Goal: Task Accomplishment & Management: Use online tool/utility

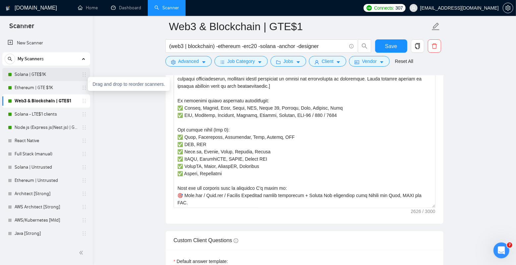
scroll to position [189, 0]
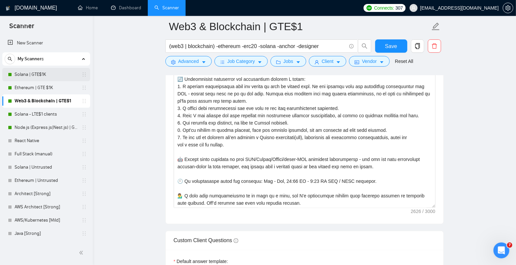
click at [38, 74] on link "Solana | GTE$1K" at bounding box center [46, 74] width 63 height 13
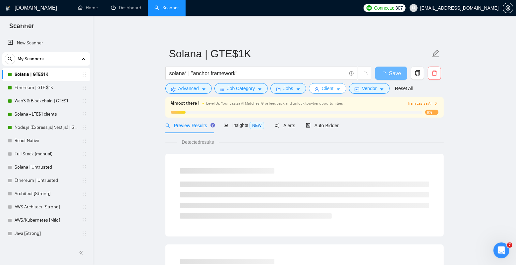
click at [329, 87] on span "Client" at bounding box center [328, 88] width 12 height 7
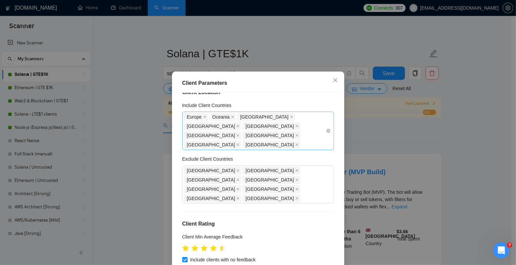
scroll to position [10, 0]
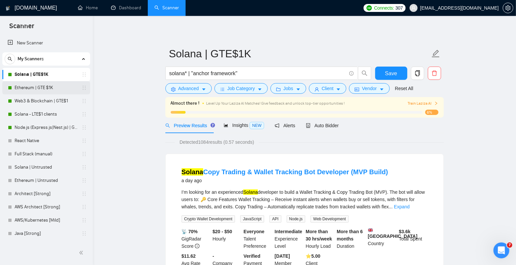
click at [46, 88] on link "Ethereum | GTE $1K" at bounding box center [46, 87] width 63 height 13
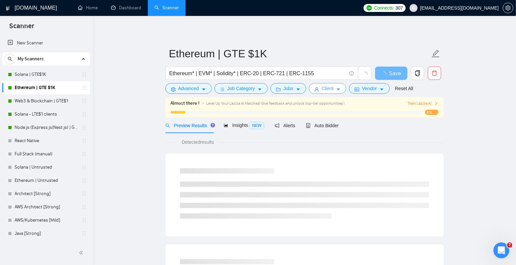
click at [333, 88] on span "Client" at bounding box center [328, 88] width 12 height 7
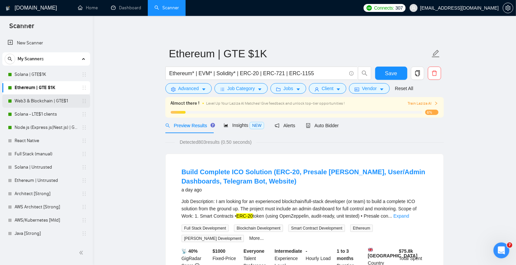
click at [54, 101] on link "Web3 & Blockchain | GTE$1" at bounding box center [46, 100] width 63 height 13
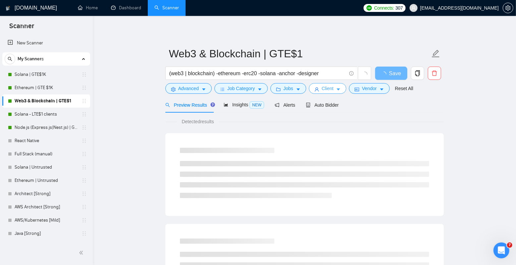
click at [339, 89] on button "Client" at bounding box center [328, 88] width 38 height 11
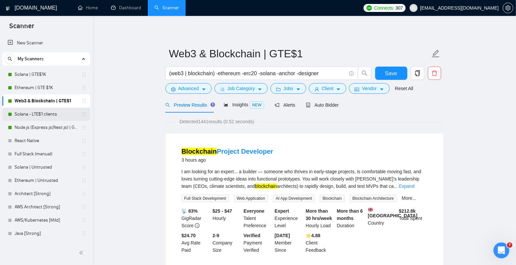
click at [56, 118] on link "Solana - LTE$1 clients" at bounding box center [46, 114] width 63 height 13
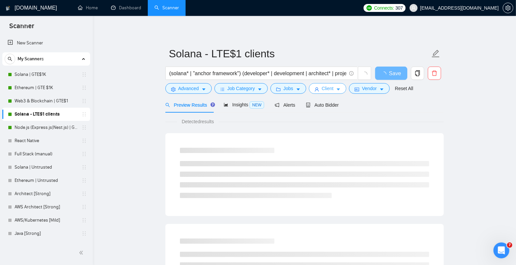
click at [333, 85] on span "Client" at bounding box center [328, 88] width 12 height 7
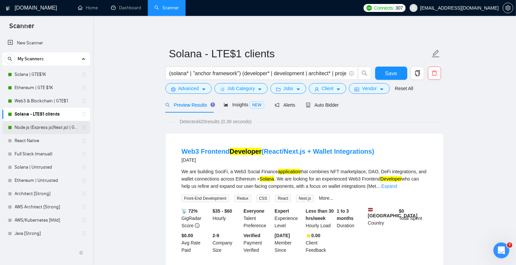
click at [48, 132] on link "Node.js (Express.js|Nest.js) | GTE$1K" at bounding box center [46, 127] width 63 height 13
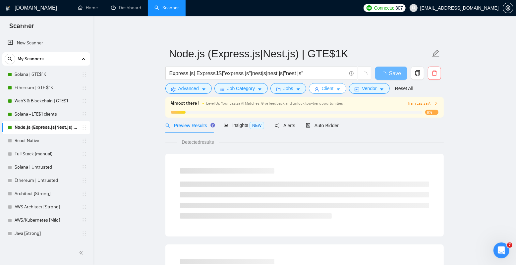
click at [333, 91] on span "Client" at bounding box center [328, 88] width 12 height 7
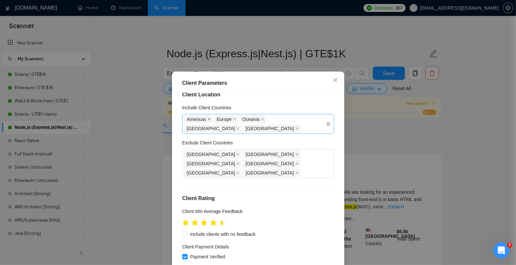
click at [208, 119] on icon "close" at bounding box center [209, 119] width 3 height 3
click at [247, 127] on div "[GEOGRAPHIC_DATA] [GEOGRAPHIC_DATA] [GEOGRAPHIC_DATA] [GEOGRAPHIC_DATA]" at bounding box center [255, 124] width 142 height 19
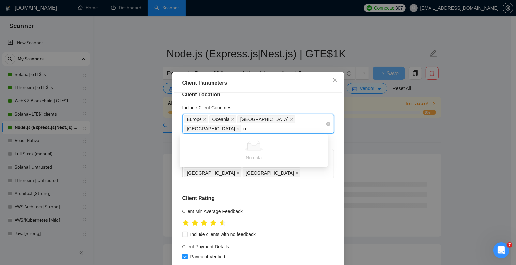
type input "г"
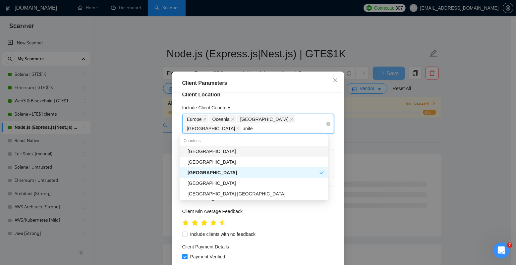
type input "united"
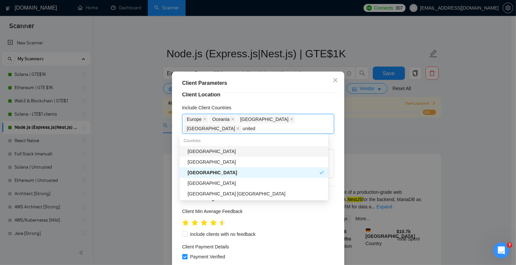
click at [226, 147] on div "[GEOGRAPHIC_DATA]" at bounding box center [254, 151] width 149 height 11
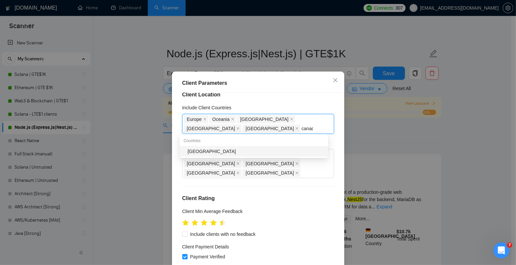
type input "[GEOGRAPHIC_DATA]"
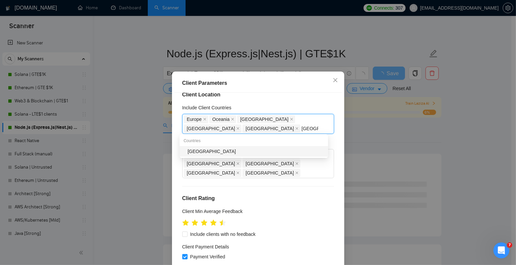
click at [266, 149] on div "[GEOGRAPHIC_DATA]" at bounding box center [256, 151] width 137 height 7
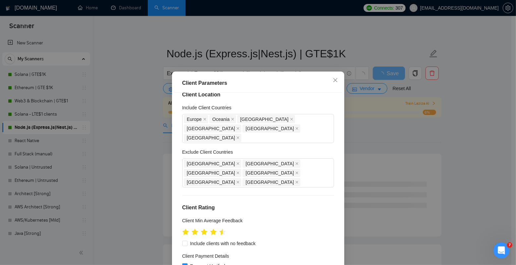
click at [320, 88] on div "Client Parameters" at bounding box center [258, 83] width 168 height 19
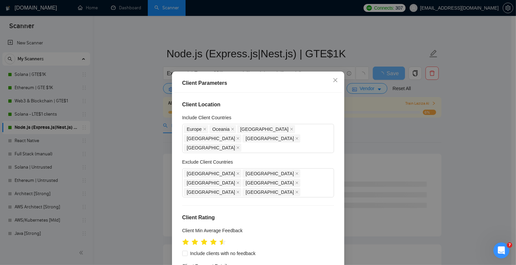
scroll to position [246, 0]
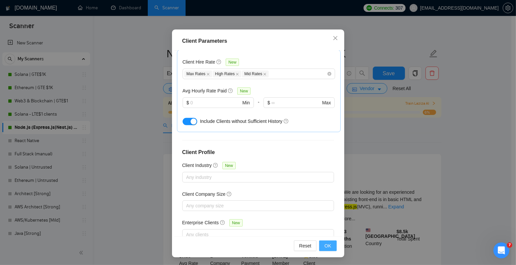
click at [325, 247] on span "OK" at bounding box center [328, 245] width 7 height 7
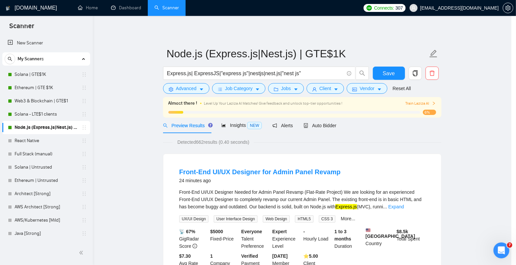
scroll to position [10, 0]
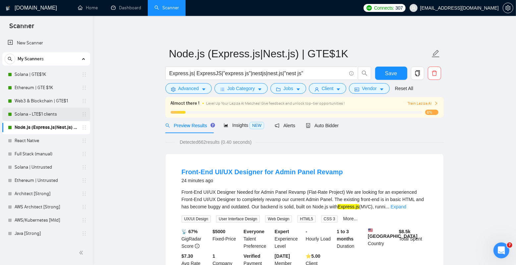
click at [44, 114] on link "Solana - LTE$1 clients" at bounding box center [46, 114] width 63 height 13
click at [39, 113] on link "Solana - LTE$1 clients" at bounding box center [46, 114] width 63 height 13
click at [393, 72] on span "Save" at bounding box center [391, 73] width 12 height 8
click at [23, 117] on link "Solana - LTE$1 clients" at bounding box center [46, 114] width 63 height 13
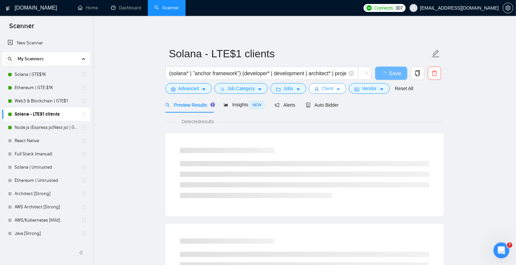
click at [334, 89] on span "Client" at bounding box center [328, 88] width 12 height 7
click at [35, 128] on link "Node.js (Express.js|Nest.js) | GTE$1K" at bounding box center [46, 127] width 63 height 13
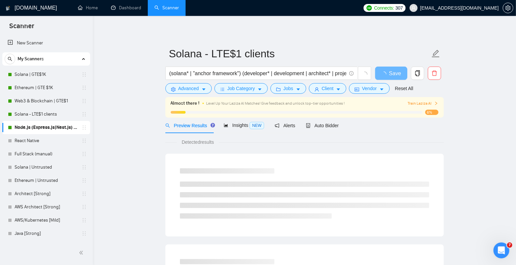
click at [50, 128] on link "Node.js (Express.js|Nest.js) | GTE$1K" at bounding box center [46, 127] width 63 height 13
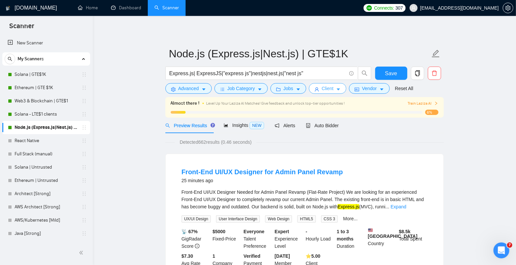
click at [334, 89] on span "Client" at bounding box center [328, 88] width 12 height 7
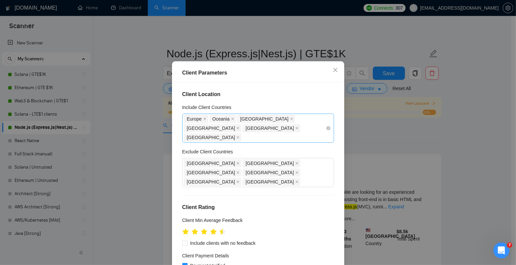
click at [308, 139] on div "[GEOGRAPHIC_DATA] [GEOGRAPHIC_DATA] [GEOGRAPHIC_DATA] [GEOGRAPHIC_DATA] [GEOGRA…" at bounding box center [255, 128] width 142 height 28
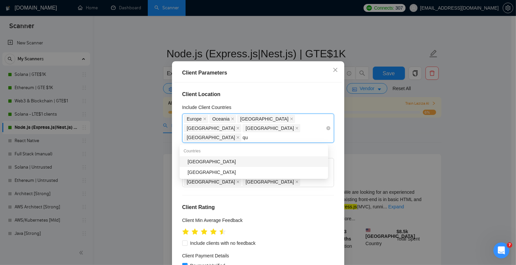
type input "q"
click at [262, 163] on div "[GEOGRAPHIC_DATA]" at bounding box center [256, 161] width 137 height 7
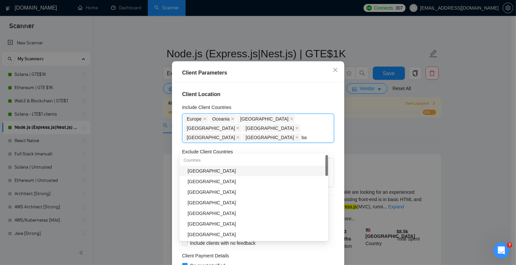
type input "bah"
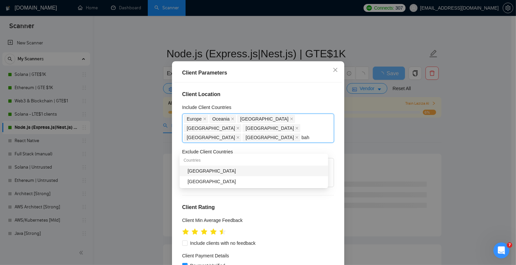
click at [249, 171] on div "[GEOGRAPHIC_DATA]" at bounding box center [256, 170] width 137 height 7
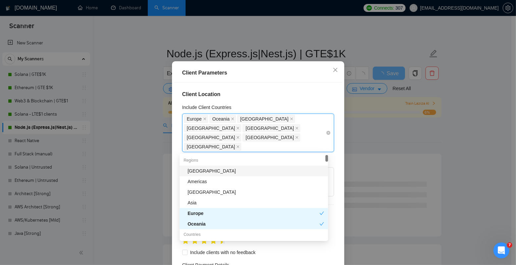
click at [237, 147] on div "[GEOGRAPHIC_DATA] [GEOGRAPHIC_DATA] [GEOGRAPHIC_DATA] [GEOGRAPHIC_DATA] [GEOGRA…" at bounding box center [255, 132] width 142 height 37
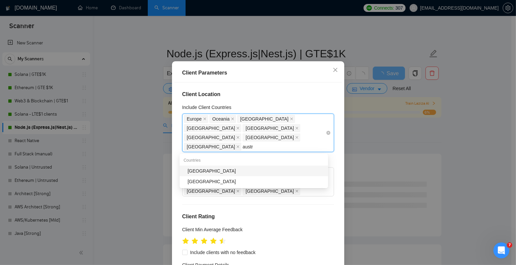
type input "austra"
click at [225, 168] on div "[GEOGRAPHIC_DATA]" at bounding box center [256, 170] width 137 height 7
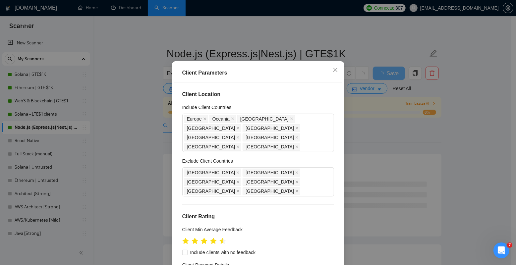
click at [176, 162] on div "Client Location Include Client Countries [GEOGRAPHIC_DATA] [GEOGRAPHIC_DATA] [G…" at bounding box center [258, 176] width 168 height 186
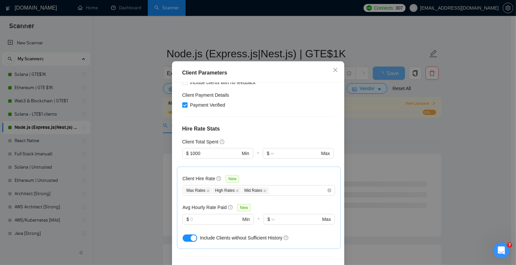
scroll to position [255, 0]
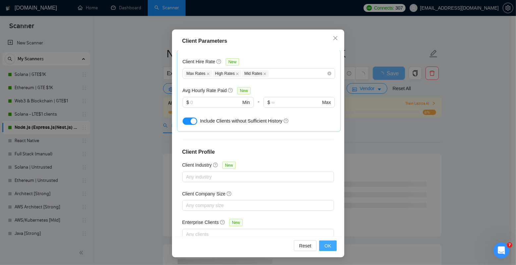
click at [327, 247] on span "OK" at bounding box center [328, 245] width 7 height 7
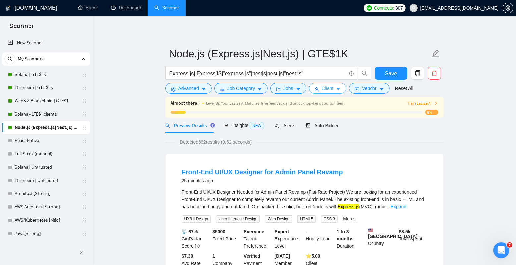
scroll to position [0, 0]
